Goal: Navigation & Orientation: Find specific page/section

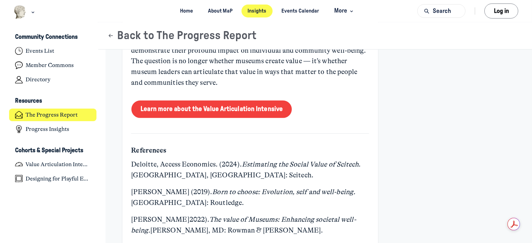
scroll to position [2775, 0]
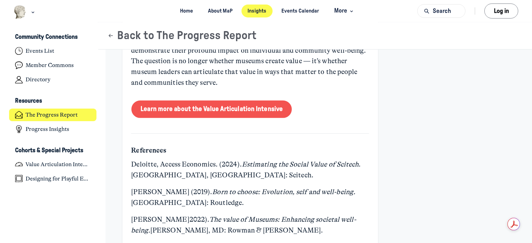
click at [235, 101] on link "Learn more about the Value Articulation Intensive" at bounding box center [212, 109] width 161 height 17
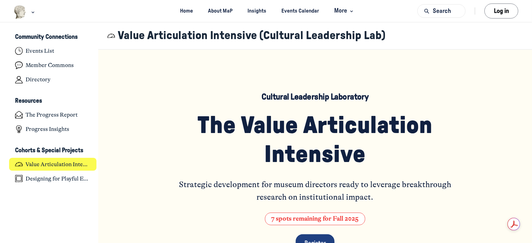
scroll to position [1880, 1375]
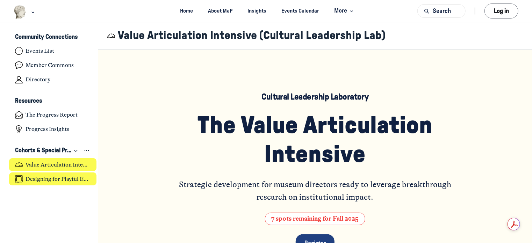
click at [58, 179] on h4 "Designing for Playful Engagement" at bounding box center [58, 179] width 65 height 7
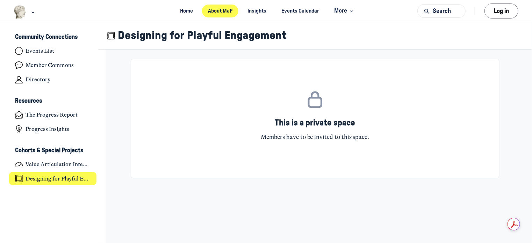
click at [211, 16] on link "About MaP" at bounding box center [220, 11] width 37 height 13
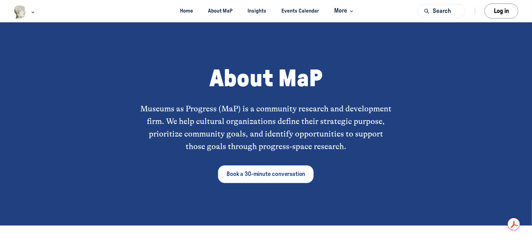
scroll to position [255, 0]
